Goal: Task Accomplishment & Management: Manage account settings

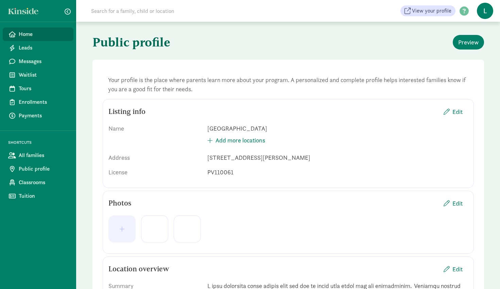
click at [50, 41] on link "Home" at bounding box center [38, 35] width 71 height 14
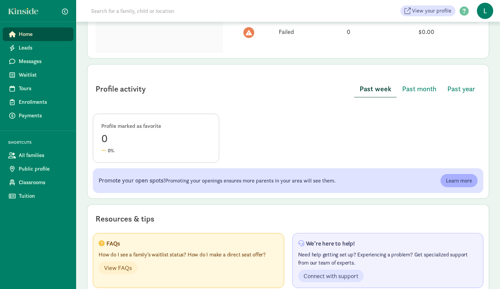
scroll to position [297, 0]
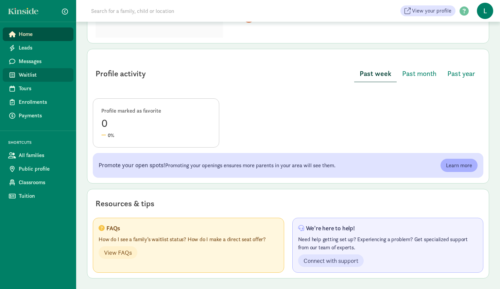
click at [42, 74] on span "Waitlist" at bounding box center [43, 75] width 49 height 8
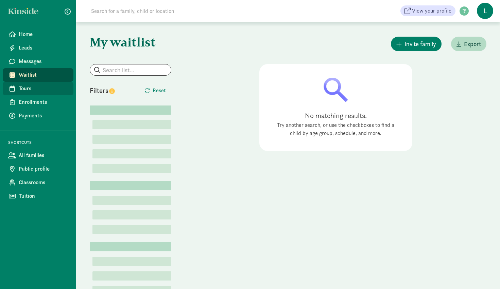
click at [40, 89] on span "Tours" at bounding box center [43, 89] width 49 height 8
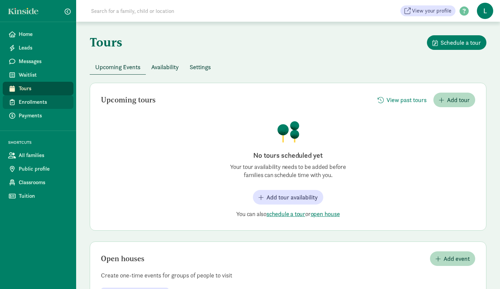
click at [36, 107] on link "Enrollments" at bounding box center [38, 102] width 71 height 14
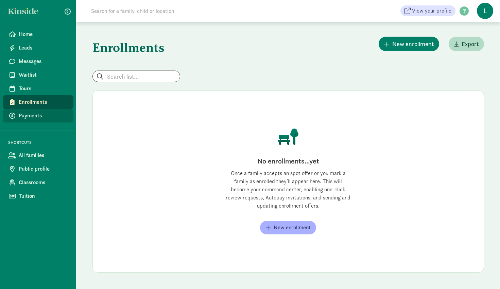
click at [34, 119] on span "Payments" at bounding box center [43, 116] width 49 height 8
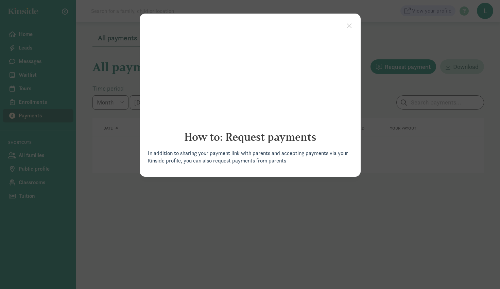
click at [355, 22] on cue "How to: Request payments In addition to sharing your payment link with parents …" at bounding box center [250, 95] width 221 height 163
click at [349, 24] on link "×" at bounding box center [349, 25] width 12 height 12
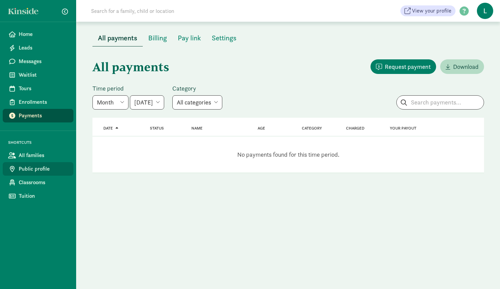
click at [22, 166] on span "Public profile" at bounding box center [43, 169] width 49 height 8
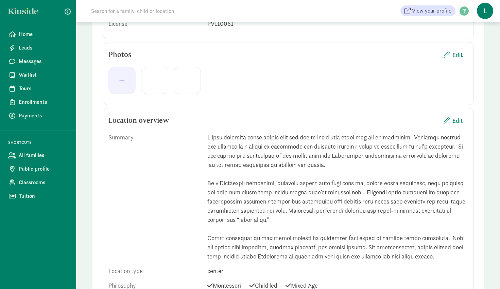
scroll to position [151, 0]
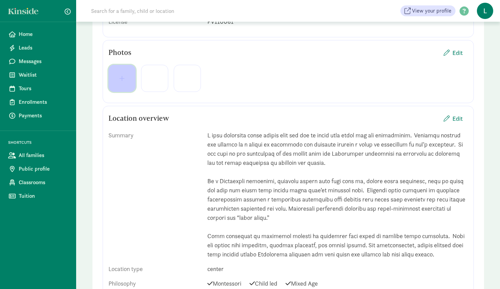
click at [124, 78] on span "button" at bounding box center [122, 78] width 16 height 6
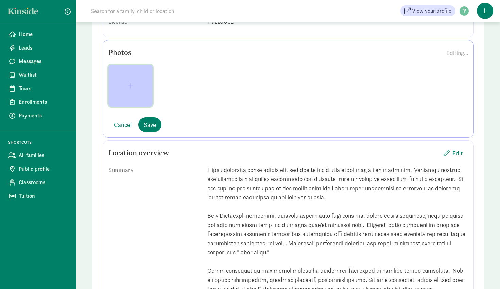
click at [128, 81] on button "button" at bounding box center [130, 86] width 44 height 42
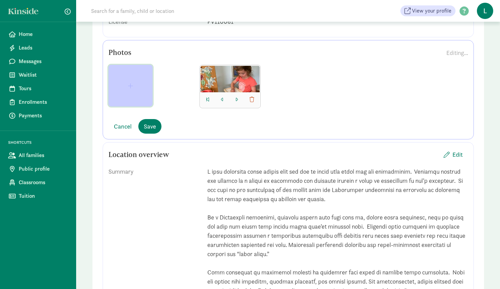
click at [139, 86] on span "button" at bounding box center [130, 86] width 33 height 6
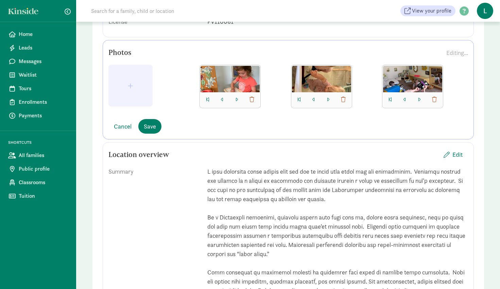
click at [319, 70] on div at bounding box center [321, 79] width 59 height 26
click at [329, 101] on button "button" at bounding box center [328, 100] width 8 height 10
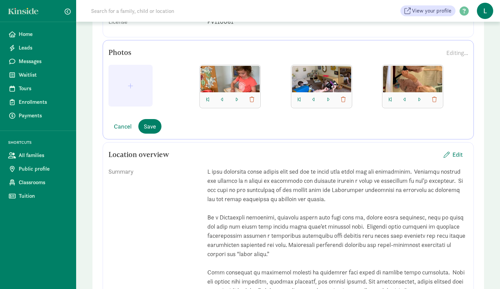
click at [406, 79] on div at bounding box center [412, 79] width 59 height 26
click at [433, 98] on span "button" at bounding box center [434, 99] width 5 height 5
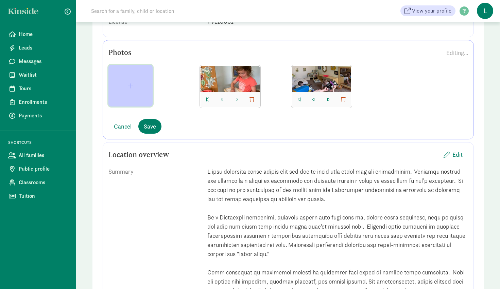
click at [136, 83] on span "button" at bounding box center [130, 86] width 33 height 6
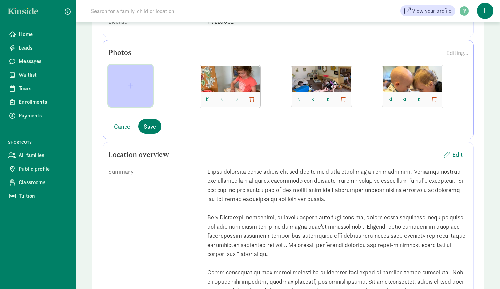
click at [122, 84] on span "button" at bounding box center [130, 86] width 33 height 6
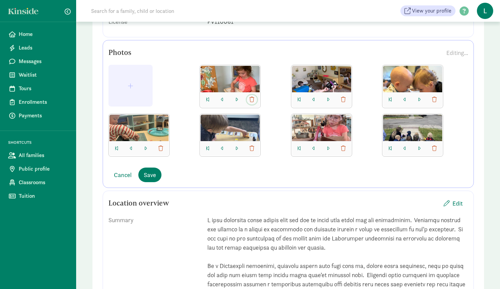
click at [250, 102] on span "button" at bounding box center [251, 99] width 5 height 5
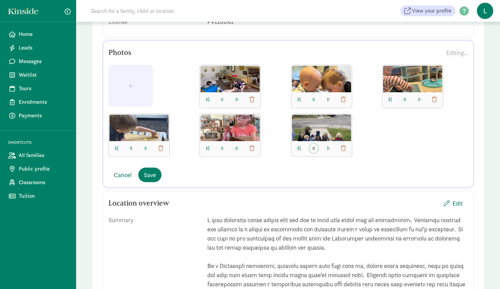
click at [312, 149] on span "button" at bounding box center [313, 148] width 3 height 5
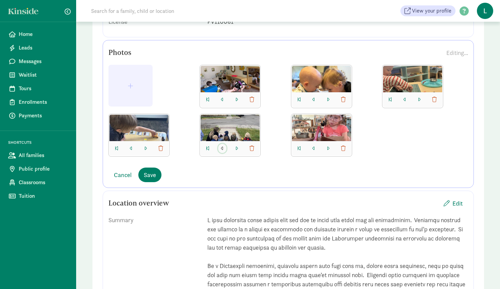
click at [221, 149] on span "button" at bounding box center [222, 148] width 3 height 5
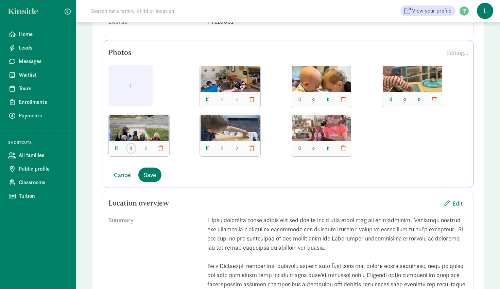
click at [130, 149] on span "button" at bounding box center [131, 148] width 3 height 5
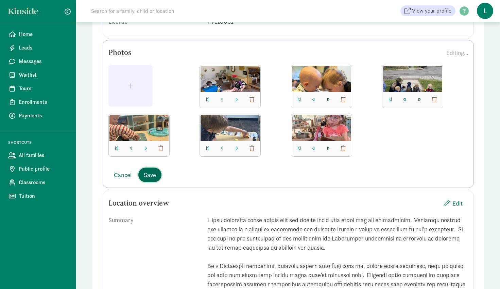
click at [147, 178] on span "Save" at bounding box center [150, 175] width 12 height 9
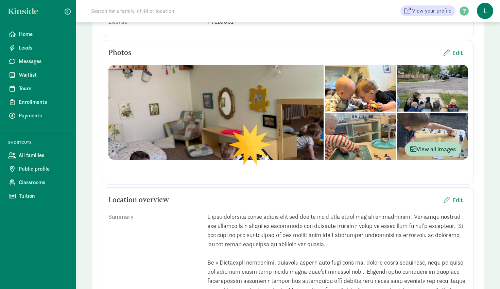
click at [199, 110] on div at bounding box center [215, 112] width 215 height 95
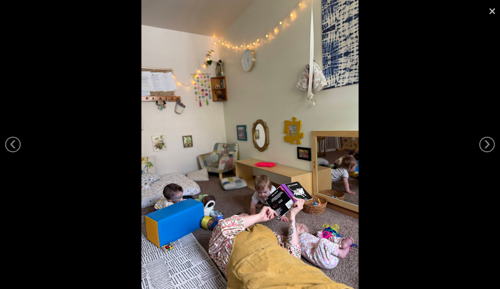
click at [490, 11] on link "×" at bounding box center [492, 10] width 16 height 20
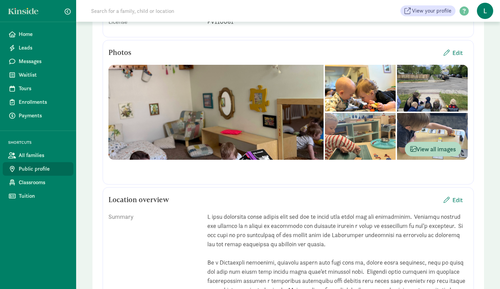
click at [20, 166] on span "Public profile" at bounding box center [43, 169] width 49 height 8
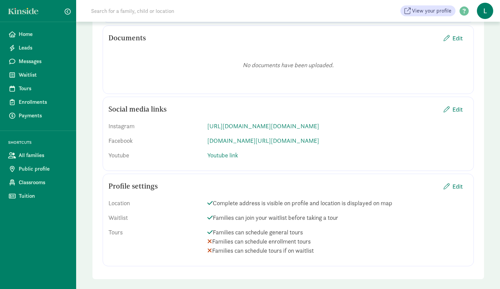
scroll to position [951, 0]
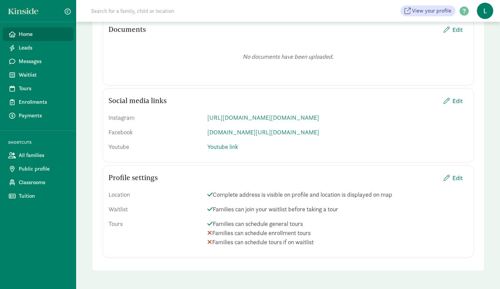
click at [48, 32] on span "Home" at bounding box center [43, 34] width 49 height 8
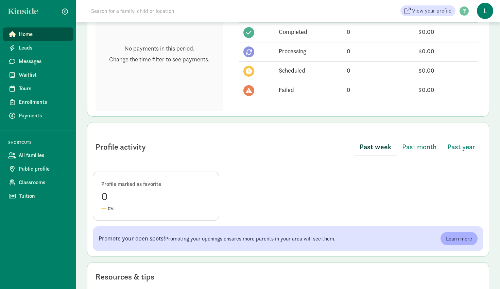
scroll to position [233, 0]
